Goal: Task Accomplishment & Management: Use online tool/utility

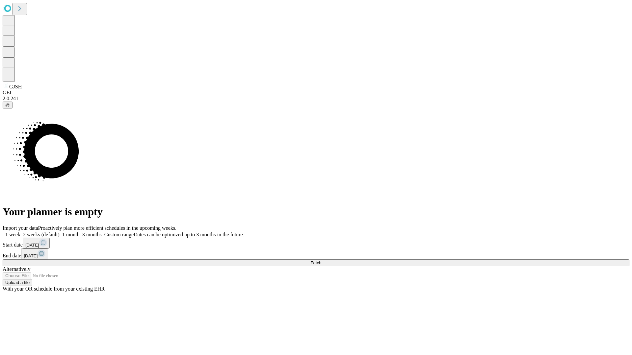
click at [80, 232] on label "1 month" at bounding box center [70, 235] width 20 height 6
click at [321, 261] on span "Fetch" at bounding box center [315, 263] width 11 height 5
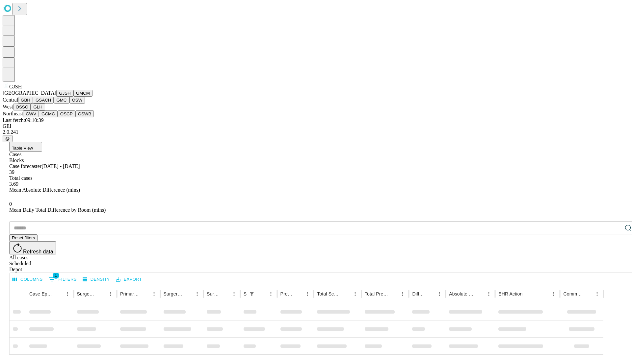
click at [73, 97] on button "GMCM" at bounding box center [82, 93] width 19 height 7
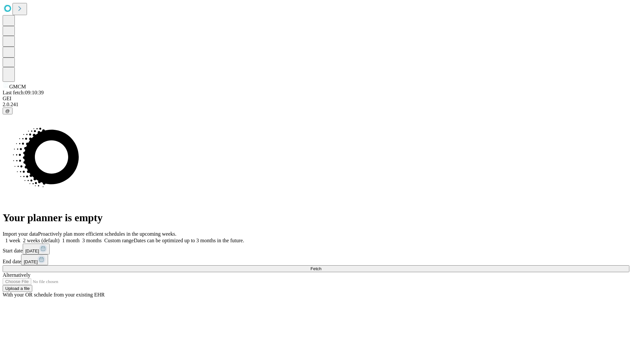
click at [80, 238] on label "1 month" at bounding box center [70, 241] width 20 height 6
click at [321, 266] on span "Fetch" at bounding box center [315, 268] width 11 height 5
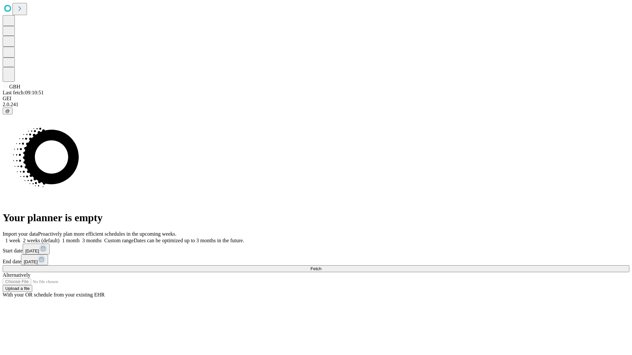
click at [80, 238] on label "1 month" at bounding box center [70, 241] width 20 height 6
click at [321, 266] on span "Fetch" at bounding box center [315, 268] width 11 height 5
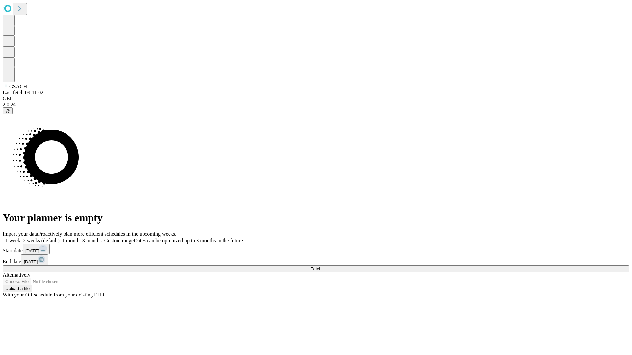
click at [321, 266] on span "Fetch" at bounding box center [315, 268] width 11 height 5
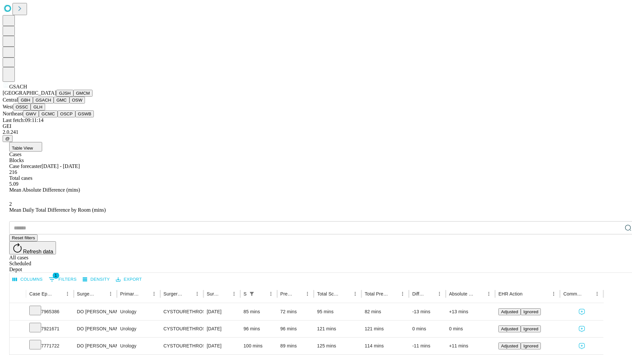
click at [54, 104] on button "GMC" at bounding box center [61, 100] width 15 height 7
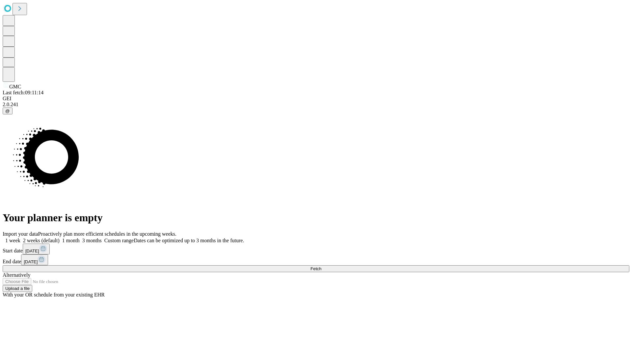
click at [80, 238] on label "1 month" at bounding box center [70, 241] width 20 height 6
click at [321, 266] on span "Fetch" at bounding box center [315, 268] width 11 height 5
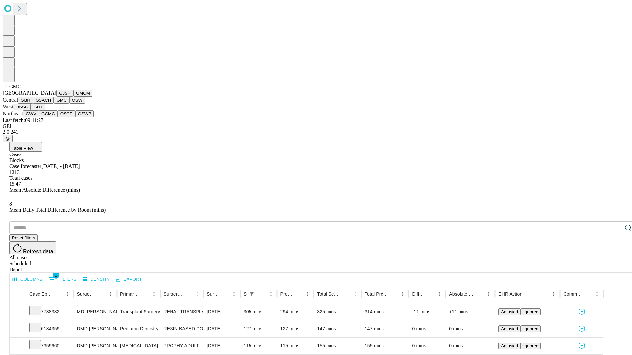
click at [69, 104] on button "OSW" at bounding box center [77, 100] width 16 height 7
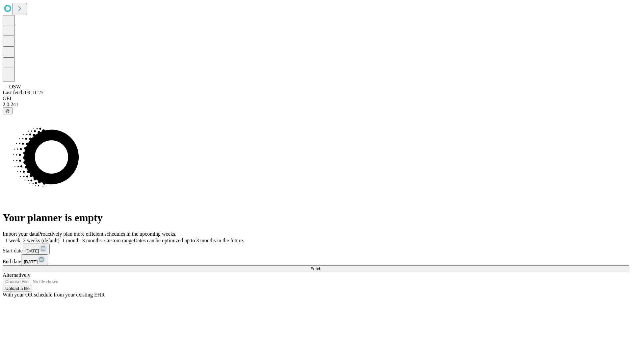
click at [80, 238] on label "1 month" at bounding box center [70, 241] width 20 height 6
click at [321, 266] on span "Fetch" at bounding box center [315, 268] width 11 height 5
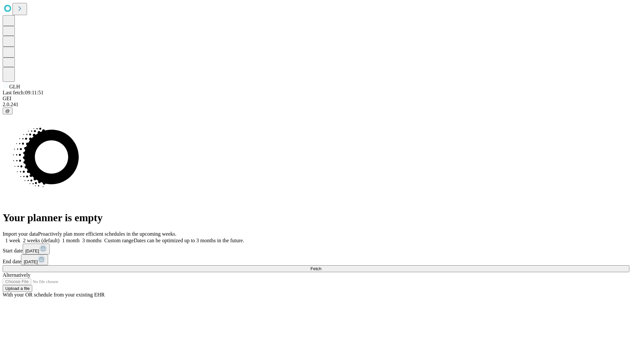
click at [321, 266] on span "Fetch" at bounding box center [315, 268] width 11 height 5
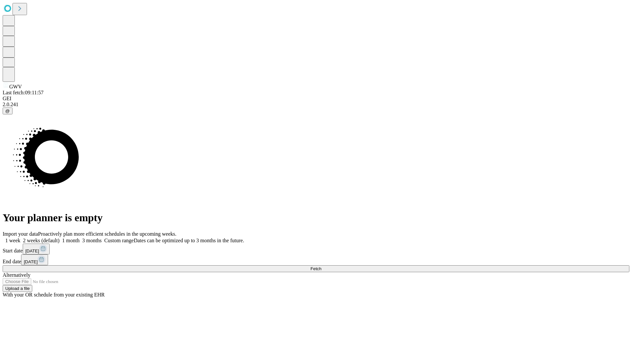
click at [321, 266] on span "Fetch" at bounding box center [315, 268] width 11 height 5
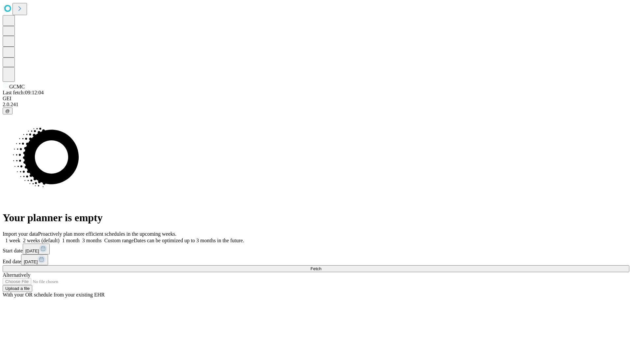
click at [80, 238] on label "1 month" at bounding box center [70, 241] width 20 height 6
click at [321, 266] on span "Fetch" at bounding box center [315, 268] width 11 height 5
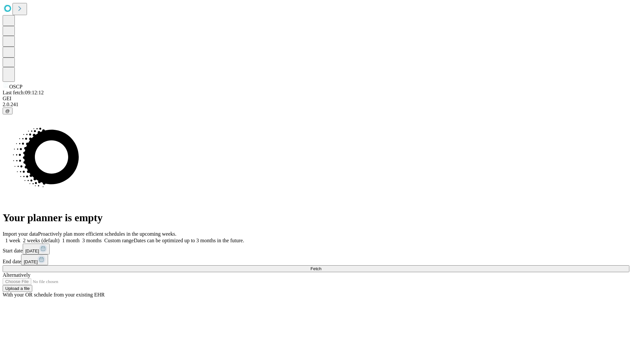
click at [80, 238] on label "1 month" at bounding box center [70, 241] width 20 height 6
click at [321, 266] on span "Fetch" at bounding box center [315, 268] width 11 height 5
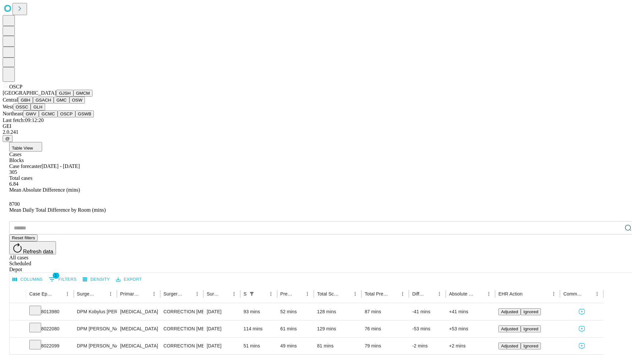
click at [75, 117] on button "GSWB" at bounding box center [84, 114] width 19 height 7
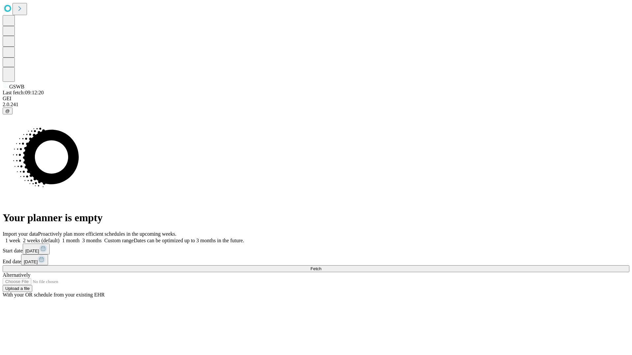
click at [321, 266] on span "Fetch" at bounding box center [315, 268] width 11 height 5
